Goal: Task Accomplishment & Management: Manage account settings

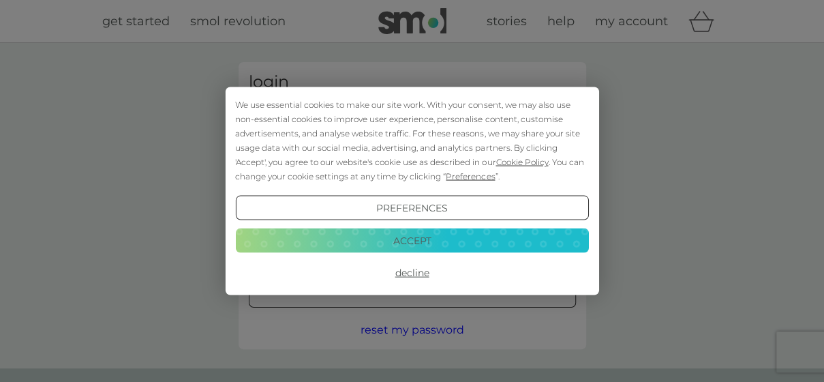
click at [412, 245] on button "Accept" at bounding box center [411, 240] width 353 height 25
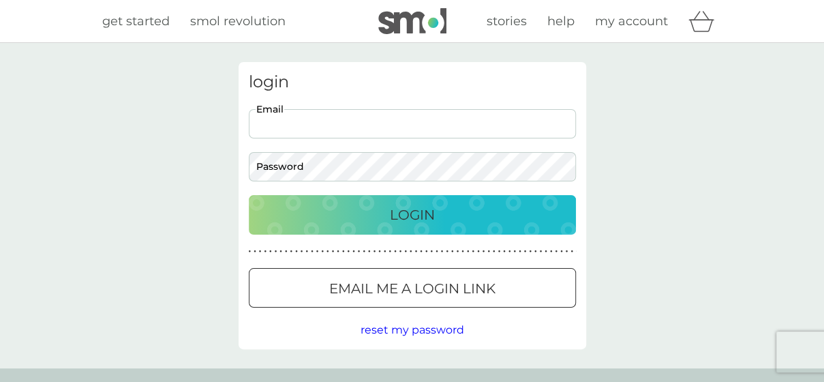
click at [306, 122] on input "Email" at bounding box center [412, 123] width 327 height 29
type input "philidyson@hotmail.com"
click at [249, 195] on button "Login" at bounding box center [412, 215] width 327 height 40
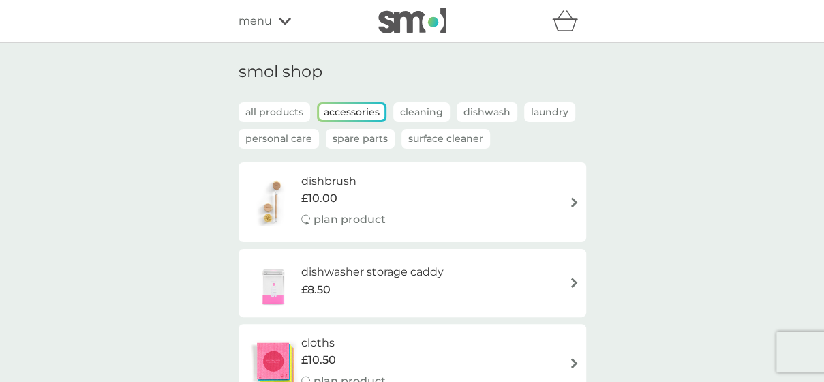
click at [268, 22] on span "menu" at bounding box center [255, 21] width 33 height 18
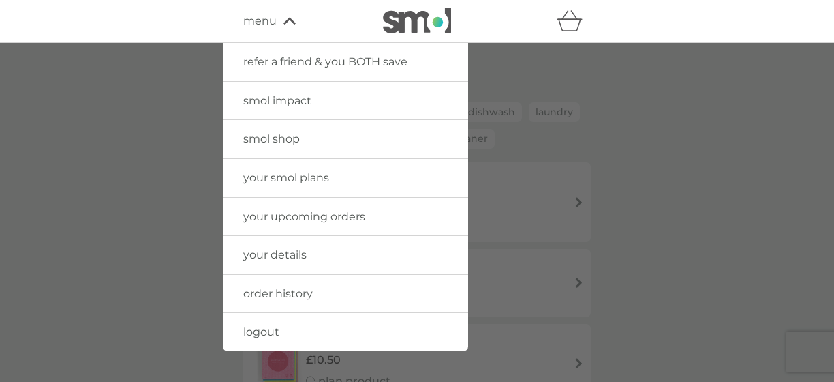
click at [263, 174] on span "your smol plans" at bounding box center [286, 177] width 86 height 13
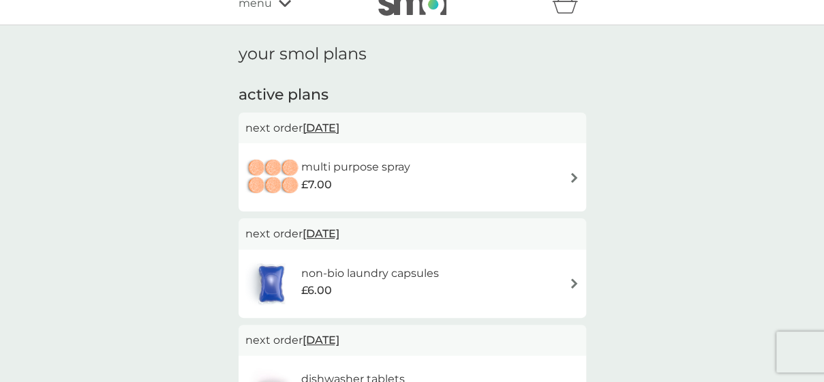
scroll to position [18, 0]
click at [567, 177] on div "multi purpose spray £7.00" at bounding box center [412, 177] width 334 height 48
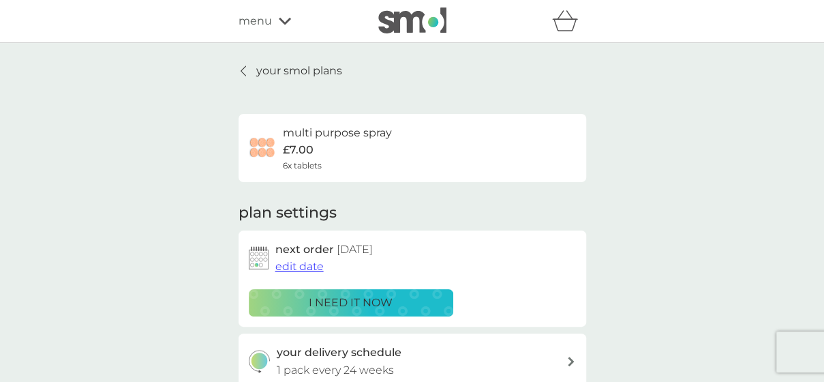
click at [289, 269] on span "edit date" at bounding box center [299, 266] width 48 height 13
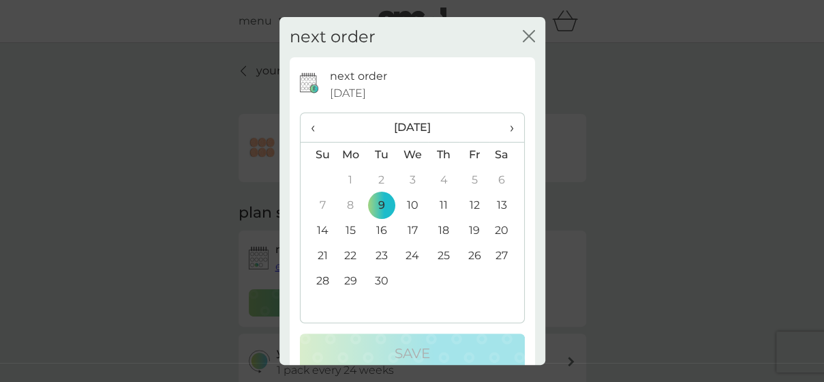
click at [500, 120] on span "›" at bounding box center [507, 127] width 14 height 29
click at [438, 181] on td "1" at bounding box center [443, 180] width 31 height 25
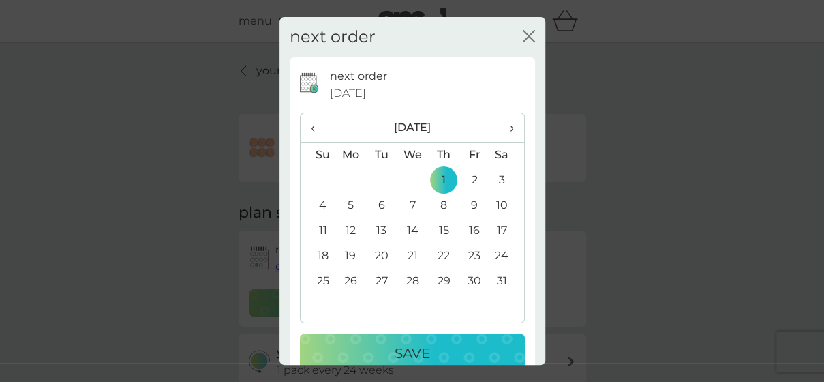
click at [414, 344] on p "Save" at bounding box center [412, 353] width 35 height 22
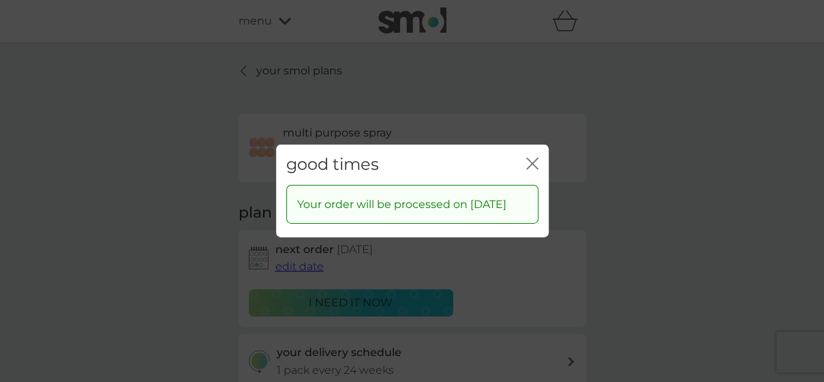
click at [530, 166] on icon "close" at bounding box center [529, 163] width 5 height 11
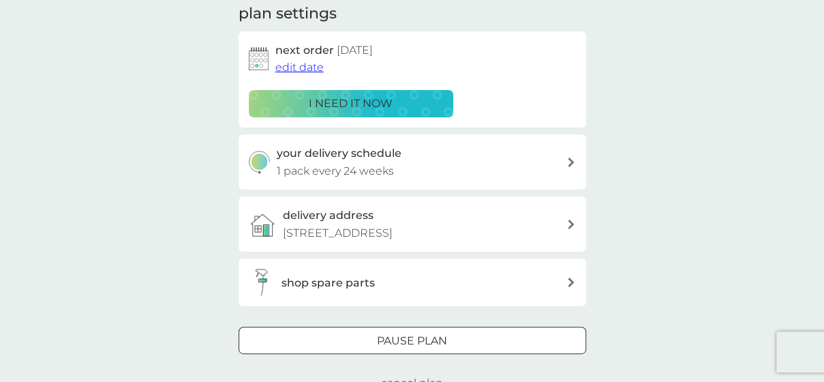
scroll to position [200, 0]
click at [536, 156] on div "your delivery schedule 1 pack every 24 weeks" at bounding box center [422, 161] width 290 height 35
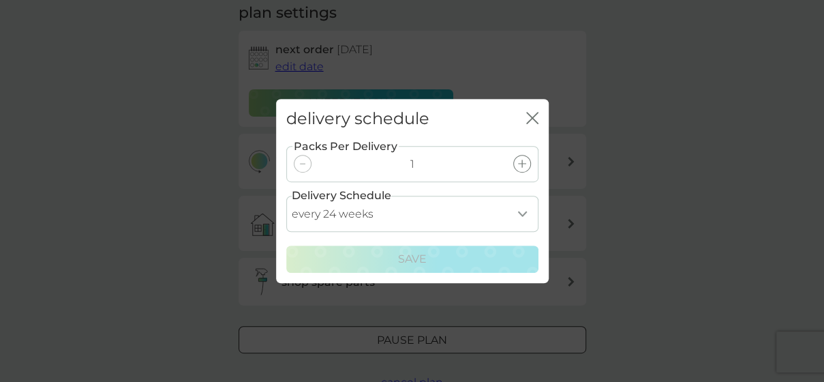
click at [522, 214] on select "every 1 week every 2 weeks every 3 weeks every 4 weeks every 5 weeks every 6 we…" at bounding box center [412, 214] width 252 height 36
select select "245"
click at [286, 196] on select "every 1 week every 2 weeks every 3 weeks every 4 weeks every 5 weeks every 6 we…" at bounding box center [412, 214] width 252 height 36
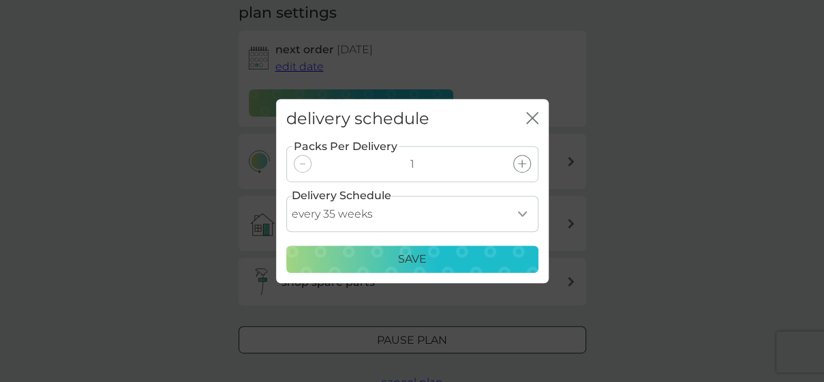
click at [410, 264] on p "Save" at bounding box center [412, 259] width 29 height 18
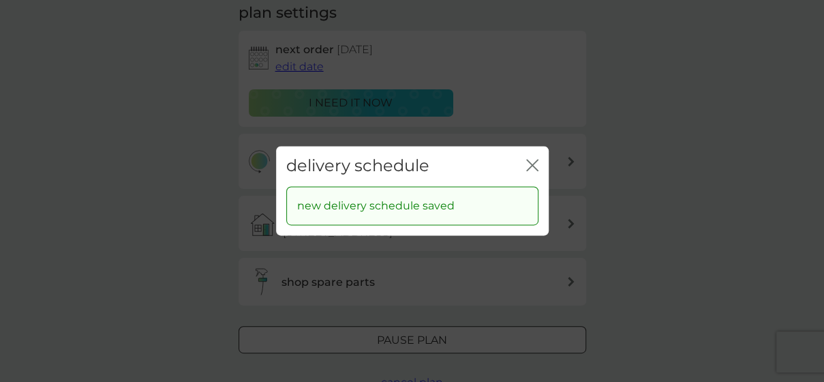
click at [530, 164] on icon "close" at bounding box center [529, 165] width 5 height 11
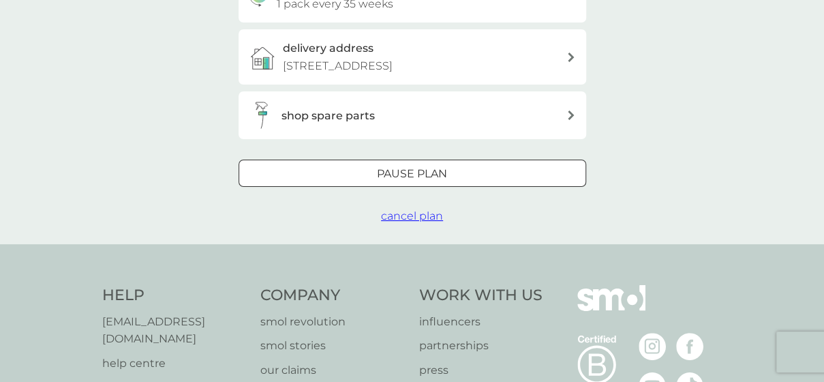
scroll to position [395, 0]
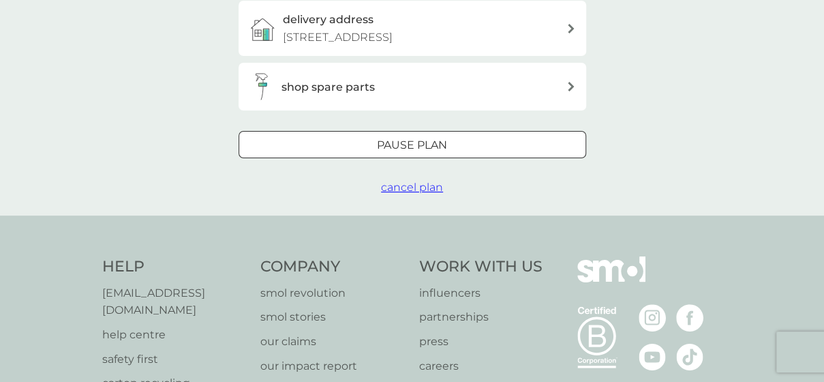
click at [408, 136] on p "Pause plan" at bounding box center [412, 145] width 70 height 18
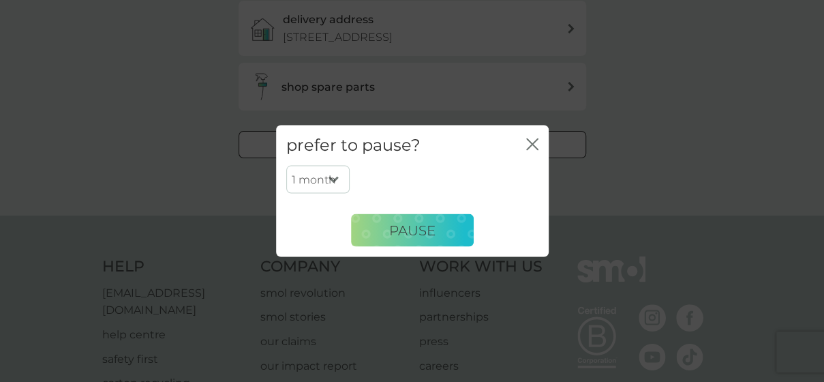
click at [334, 179] on select "1 month 2 months 3 months 4 months 5 months 6 months" at bounding box center [317, 179] width 63 height 29
click at [533, 144] on icon "close" at bounding box center [532, 144] width 12 height 12
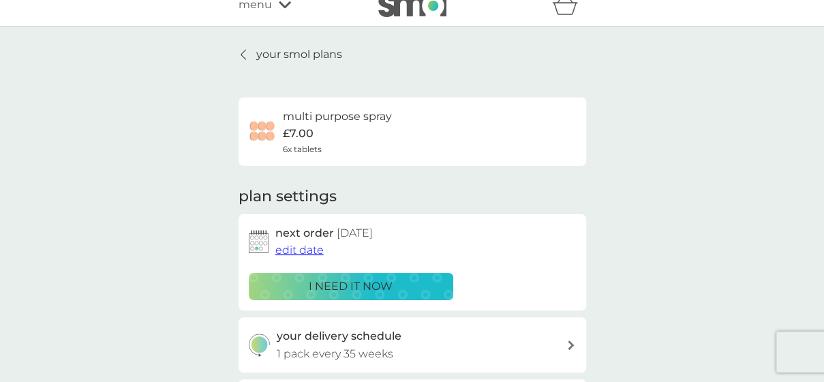
scroll to position [16, 0]
click at [269, 55] on p "your smol plans" at bounding box center [299, 55] width 86 height 18
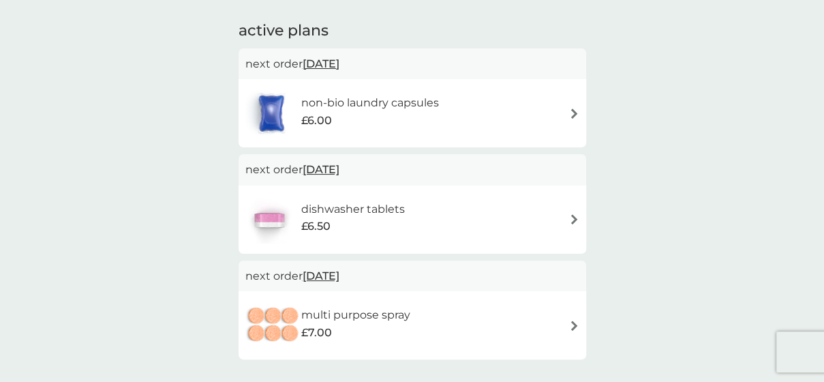
scroll to position [85, 0]
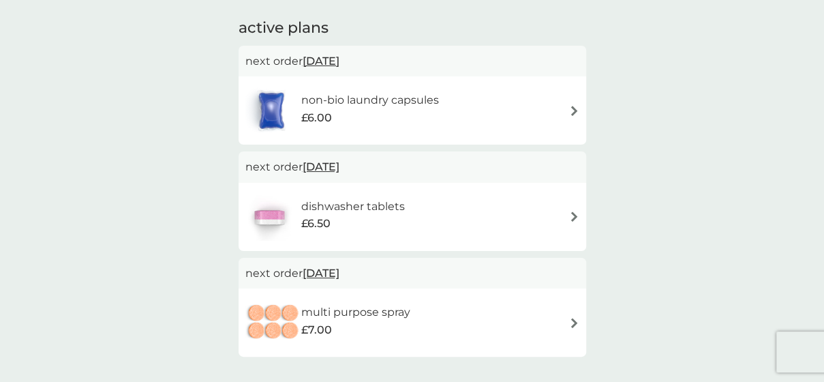
click at [552, 106] on div "non-bio laundry capsules £6.00" at bounding box center [412, 111] width 334 height 48
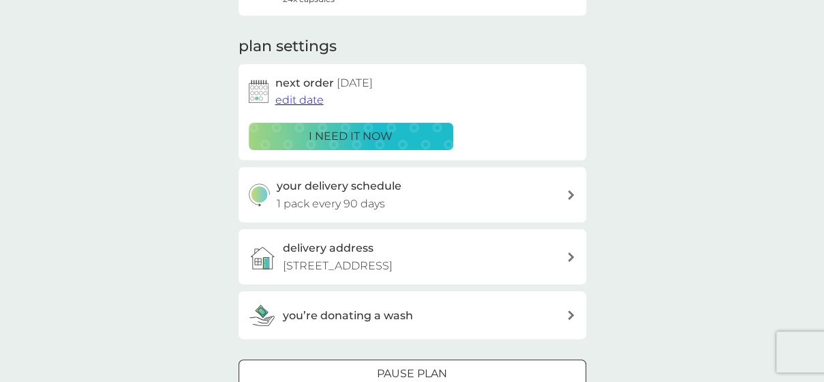
scroll to position [168, 0]
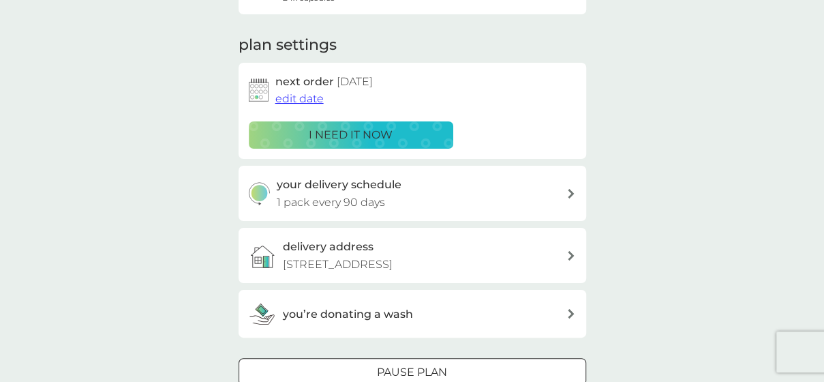
click at [310, 99] on span "edit date" at bounding box center [299, 98] width 48 height 13
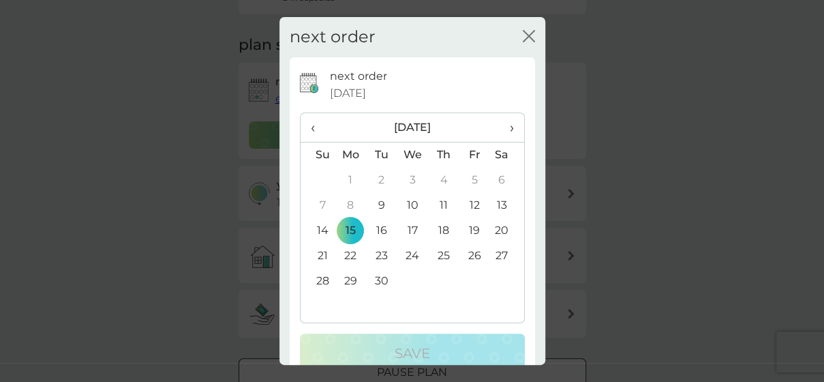
click at [502, 127] on span "›" at bounding box center [507, 127] width 14 height 29
click at [322, 260] on td "16" at bounding box center [318, 255] width 35 height 25
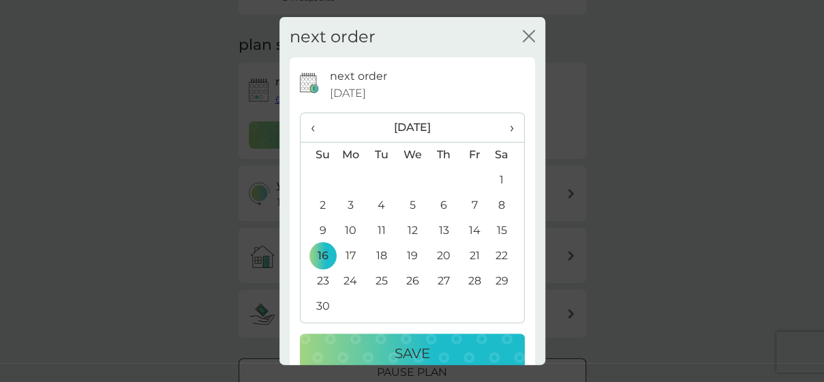
click at [404, 354] on p "Save" at bounding box center [412, 353] width 35 height 22
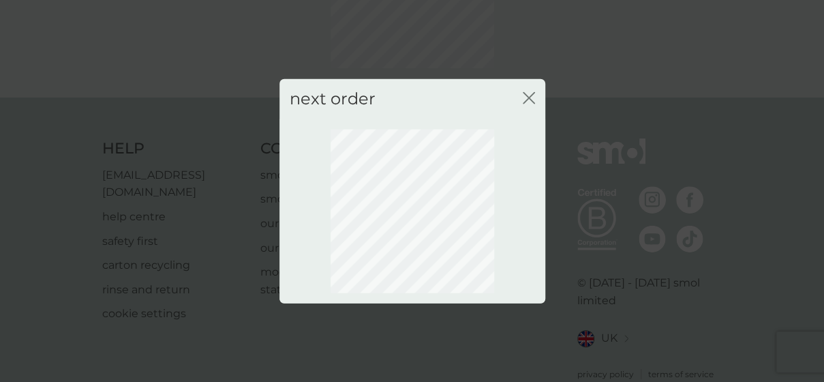
click at [528, 92] on icon "close" at bounding box center [529, 98] width 12 height 12
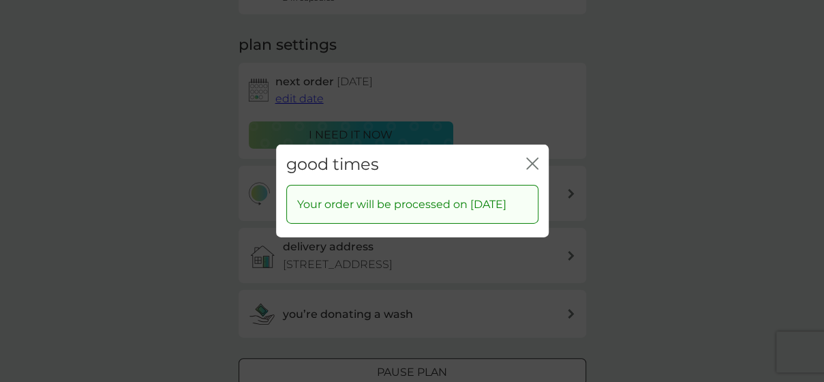
click at [537, 157] on icon "close" at bounding box center [532, 163] width 12 height 12
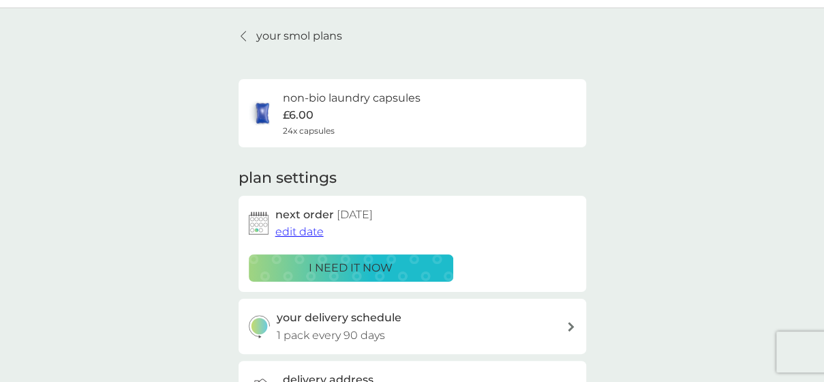
scroll to position [34, 0]
click at [303, 35] on p "your smol plans" at bounding box center [299, 37] width 86 height 18
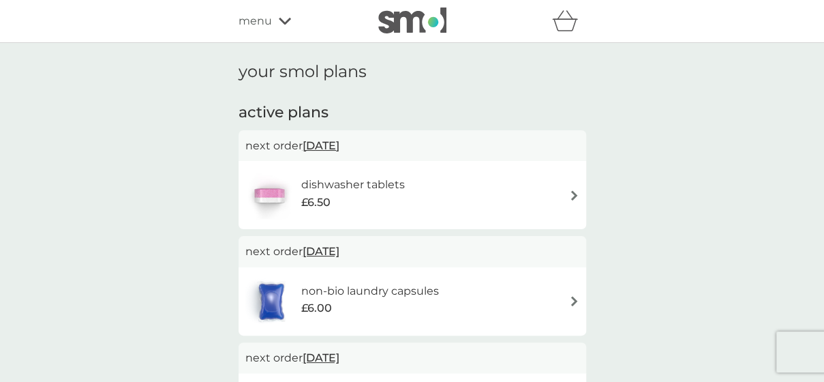
click at [349, 185] on h6 "dishwasher tablets" at bounding box center [353, 185] width 104 height 18
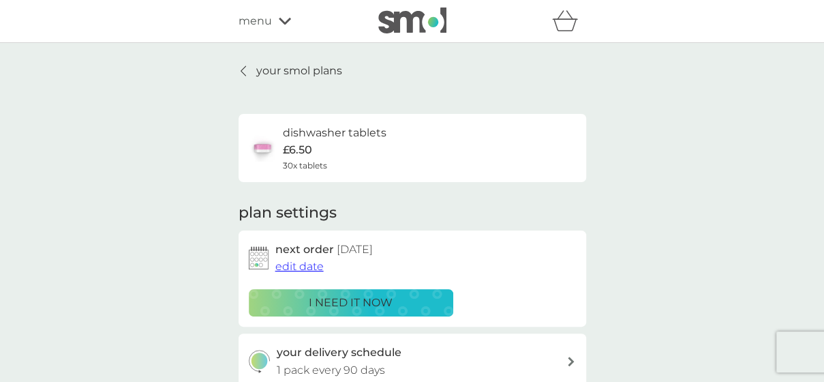
click at [297, 264] on span "edit date" at bounding box center [299, 266] width 48 height 13
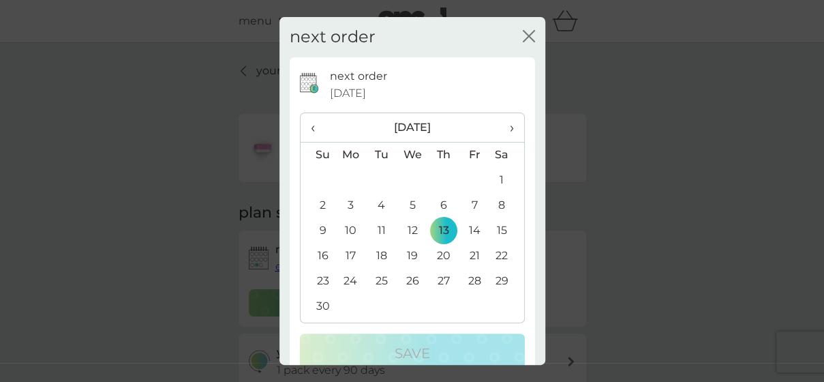
click at [500, 125] on span "›" at bounding box center [507, 127] width 14 height 29
click at [317, 252] on td "21" at bounding box center [318, 255] width 35 height 25
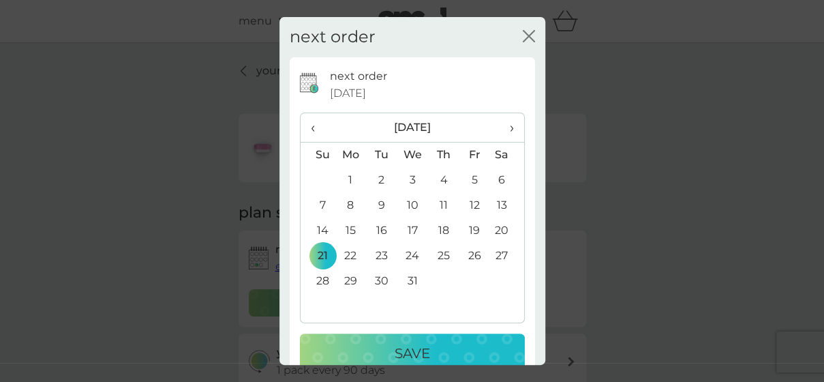
click at [319, 233] on td "14" at bounding box center [318, 230] width 35 height 25
click at [402, 349] on p "Save" at bounding box center [412, 353] width 35 height 22
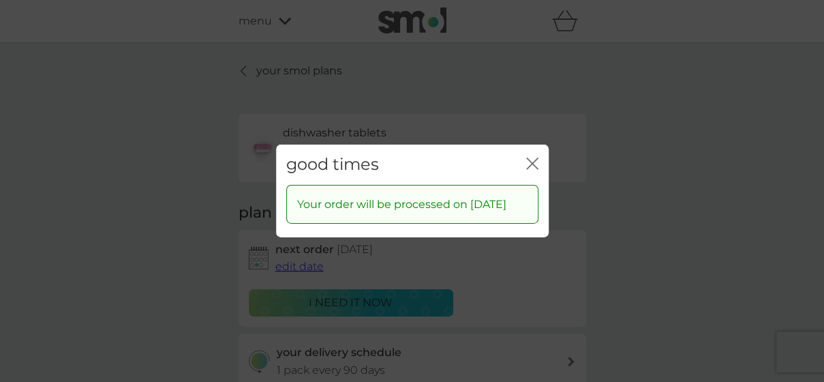
click at [529, 158] on icon "close" at bounding box center [529, 163] width 5 height 11
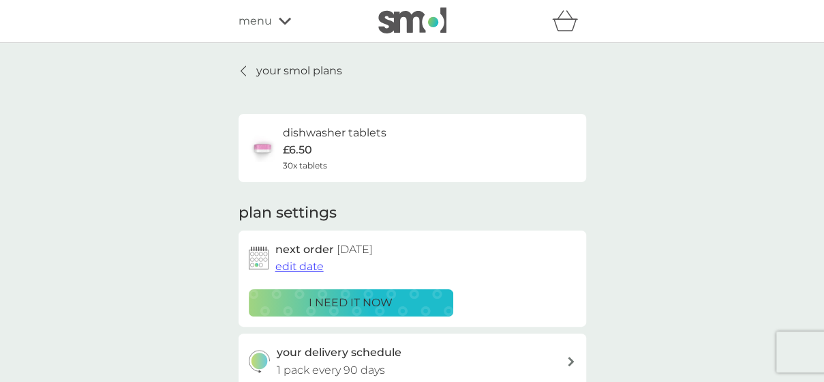
click at [262, 78] on p "your smol plans" at bounding box center [299, 71] width 86 height 18
